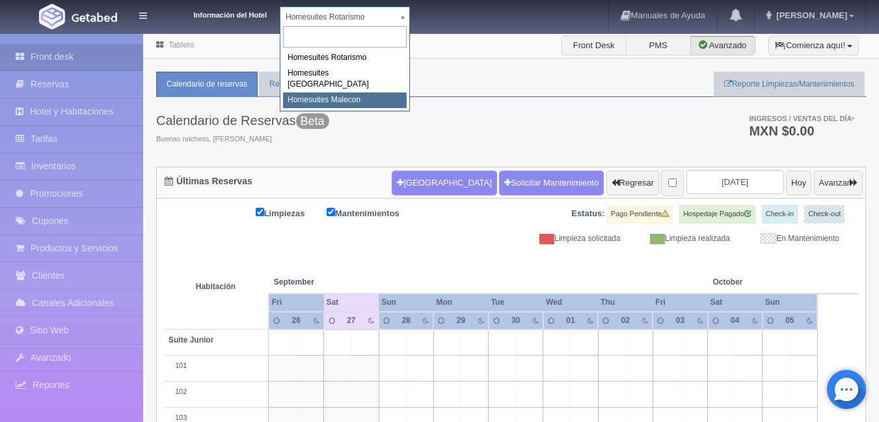
select select "594"
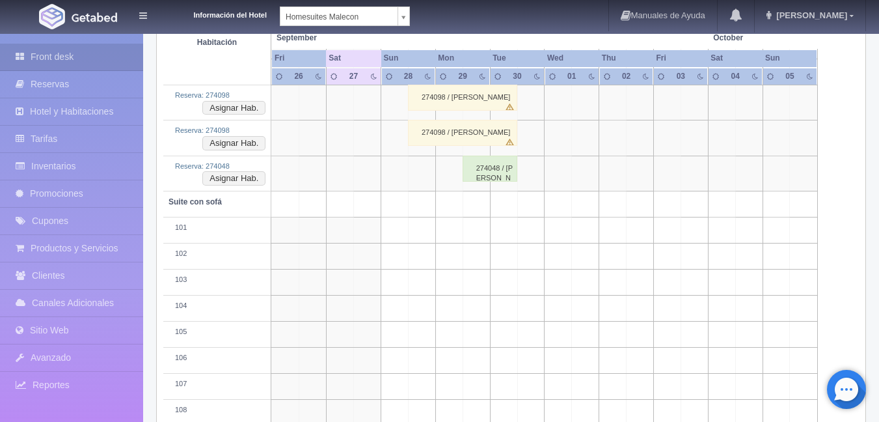
scroll to position [1530, 0]
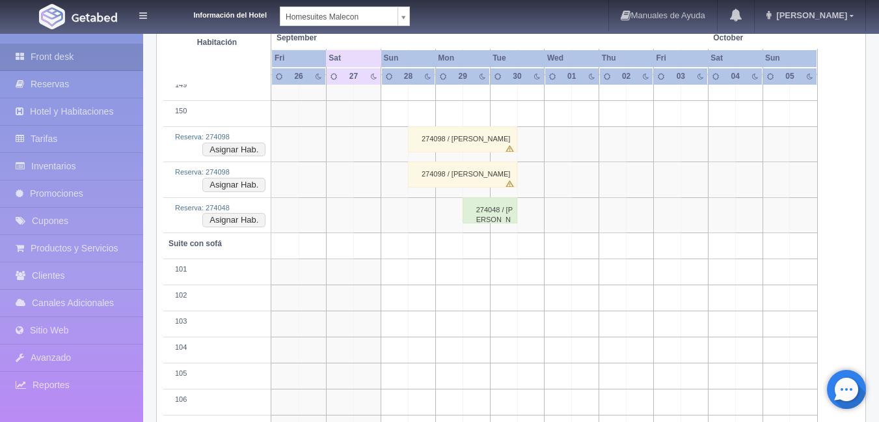
click at [453, 135] on div "274098 / [PERSON_NAME]" at bounding box center [462, 139] width 109 height 26
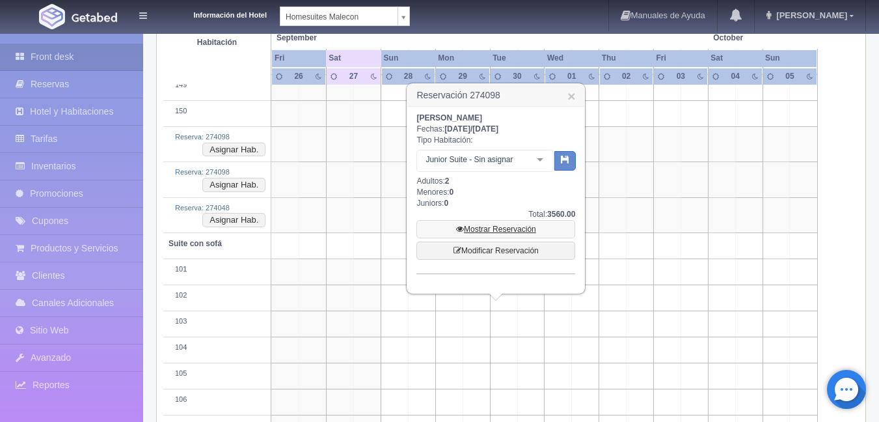
click at [504, 229] on link "Mostrar Reservación" at bounding box center [495, 229] width 159 height 18
click at [498, 228] on link "Mostrar Reservación" at bounding box center [495, 229] width 159 height 18
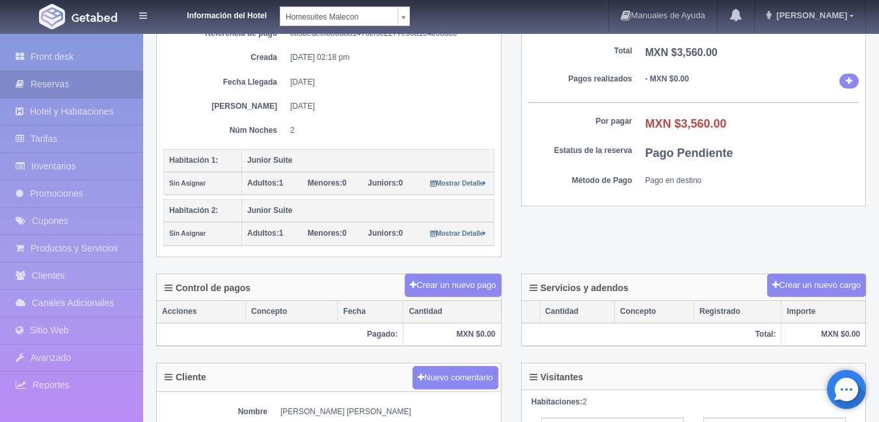
scroll to position [60, 0]
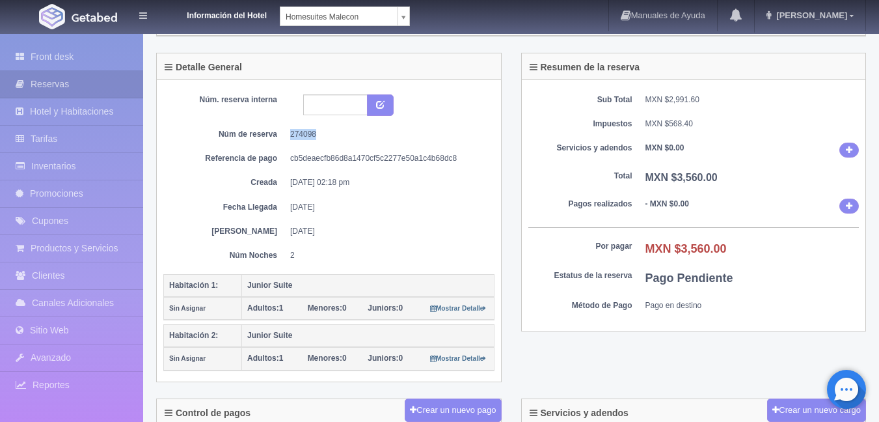
drag, startPoint x: 316, startPoint y: 133, endPoint x: 288, endPoint y: 132, distance: 28.0
click at [288, 132] on dl "Núm de reserva 274098" at bounding box center [329, 134] width 312 height 11
copy dd "274098"
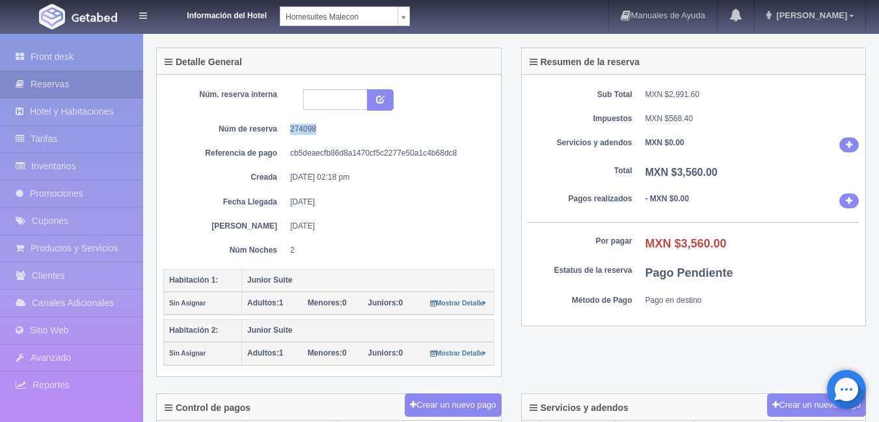
scroll to position [80, 0]
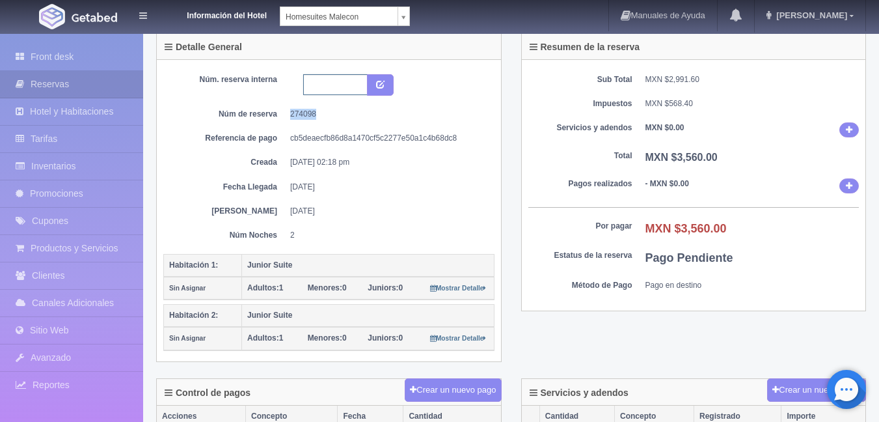
click at [336, 85] on input "text" at bounding box center [335, 84] width 64 height 21
type input "g011147"
click at [383, 83] on icon "submit" at bounding box center [380, 83] width 8 height 8
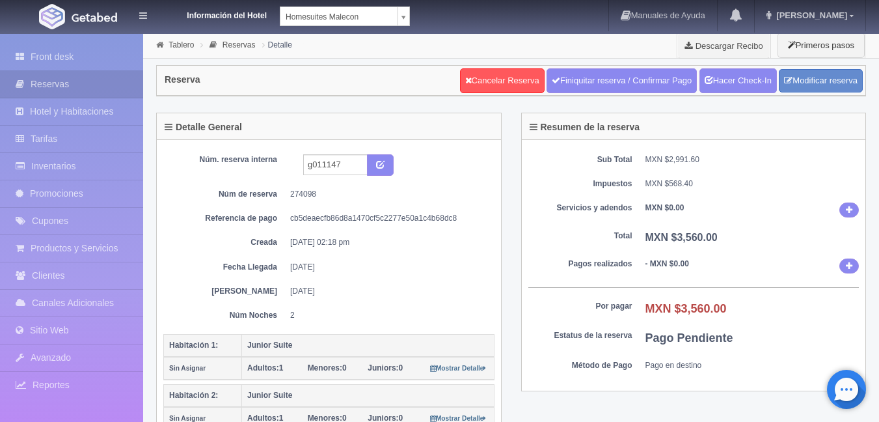
scroll to position [80, 0]
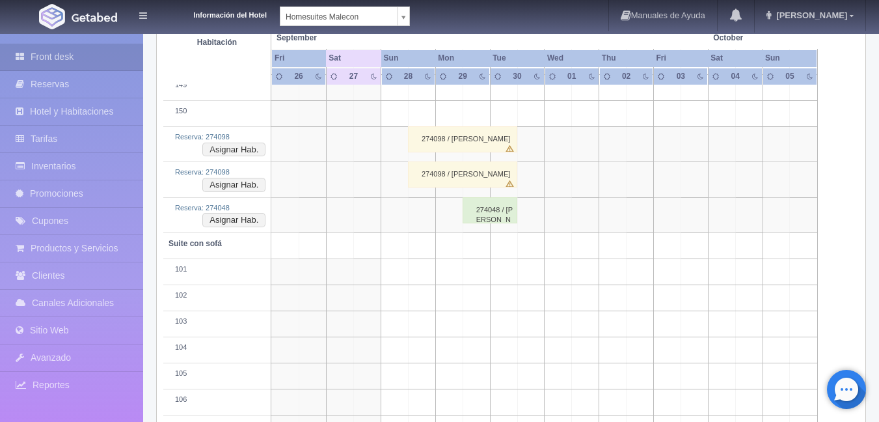
scroll to position [1530, 0]
click at [498, 214] on div "274048 / [PERSON_NAME]" at bounding box center [490, 210] width 55 height 26
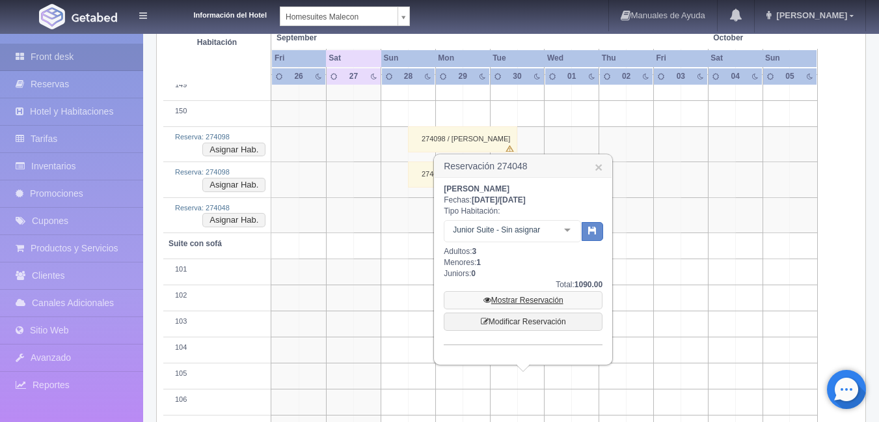
click at [529, 301] on link "Mostrar Reservación" at bounding box center [523, 300] width 159 height 18
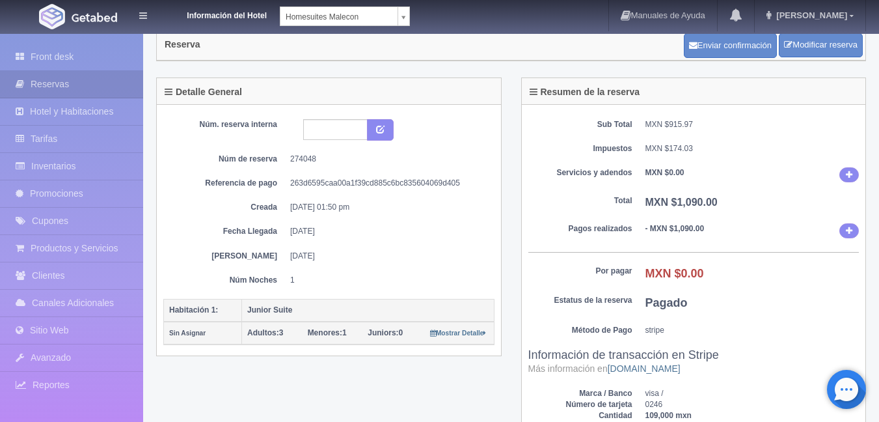
scroll to position [33, 0]
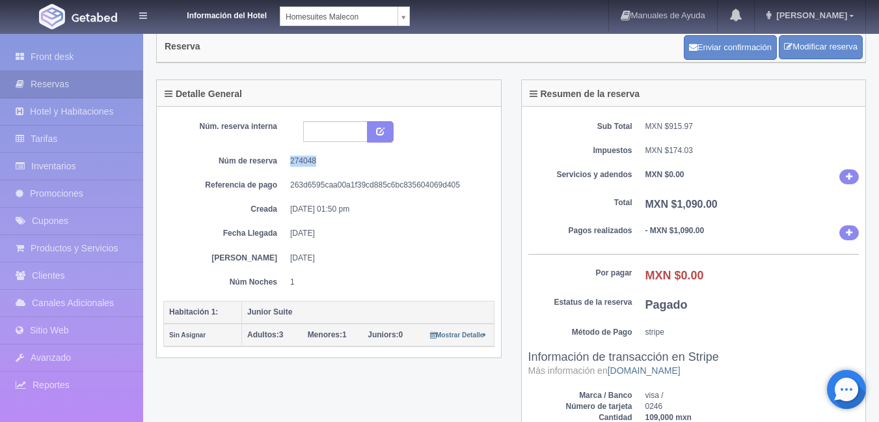
drag, startPoint x: 318, startPoint y: 162, endPoint x: 292, endPoint y: 161, distance: 26.1
click at [292, 161] on dd "274048" at bounding box center [387, 161] width 195 height 11
copy dd "274048"
click at [312, 127] on input "text" at bounding box center [335, 131] width 64 height 21
type input "215967 socra"
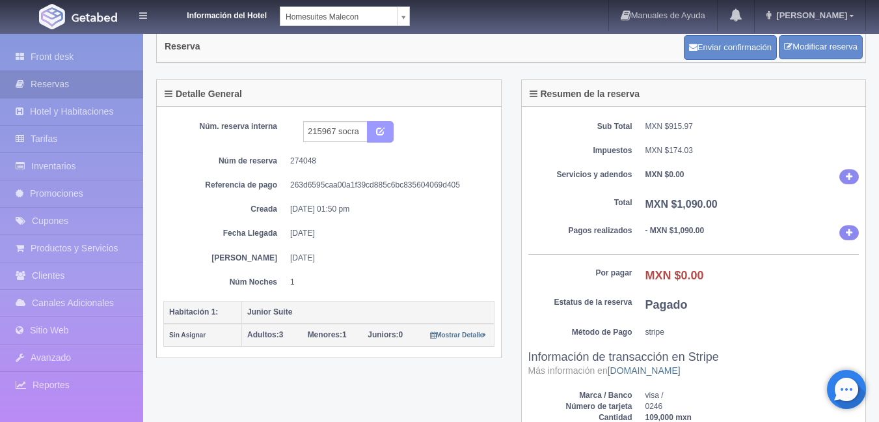
click at [379, 136] on button "submit" at bounding box center [380, 132] width 27 height 22
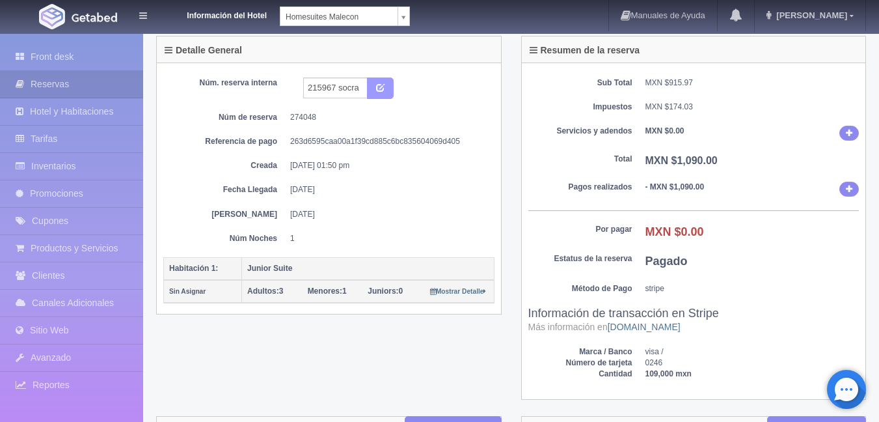
scroll to position [0, 0]
